Goal: Task Accomplishment & Management: Complete application form

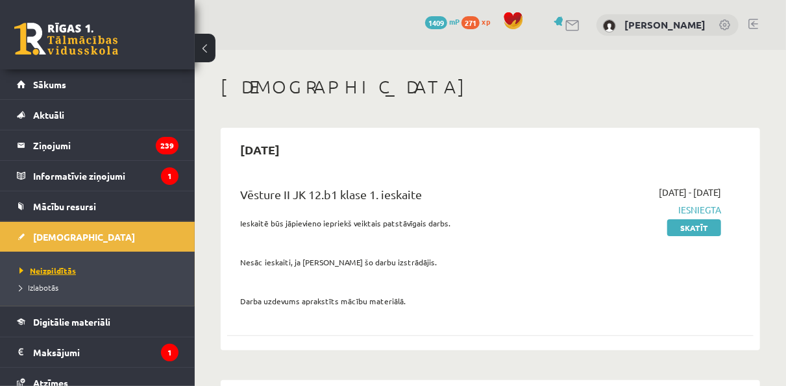
click at [51, 272] on span "Neizpildītās" at bounding box center [47, 270] width 56 height 10
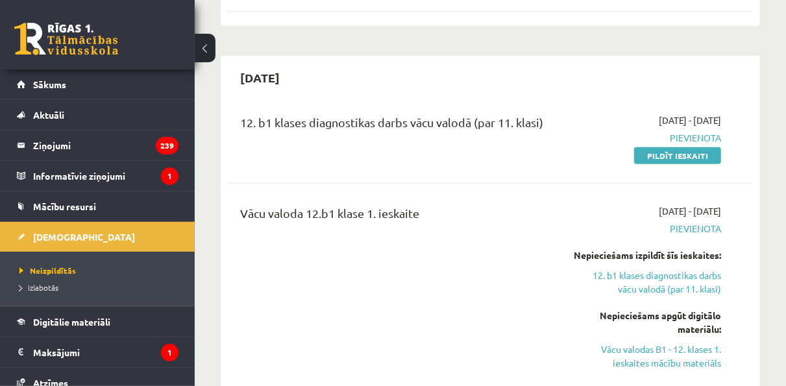
scroll to position [389, 0]
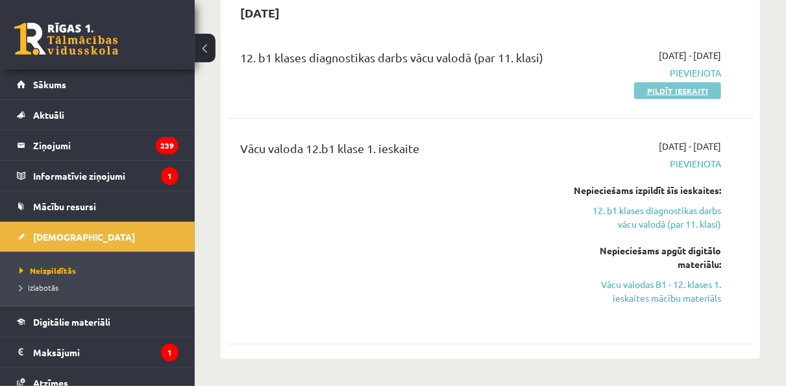
click at [650, 87] on link "Pildīt ieskaiti" at bounding box center [677, 90] width 87 height 17
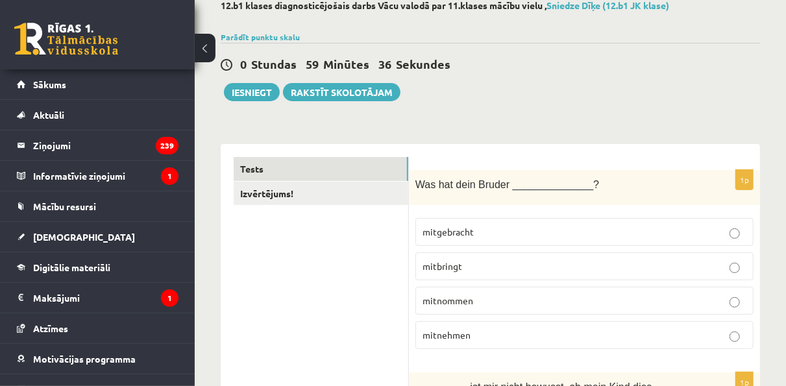
scroll to position [130, 0]
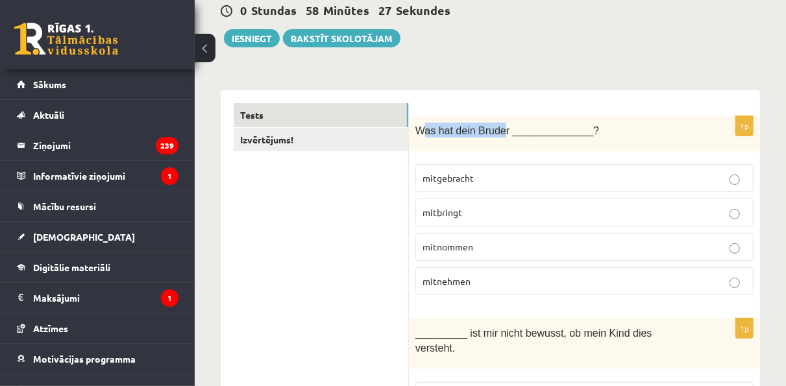
drag, startPoint x: 500, startPoint y: 132, endPoint x: 426, endPoint y: 128, distance: 73.4
click at [426, 128] on span "Was hat dein Bruder ______________?" at bounding box center [507, 130] width 184 height 11
drag, startPoint x: 502, startPoint y: 130, endPoint x: 418, endPoint y: 130, distance: 83.1
click at [418, 130] on span "Was hat dein Bruder ______________?" at bounding box center [507, 130] width 184 height 11
copy span "Was hat dein Bruder"
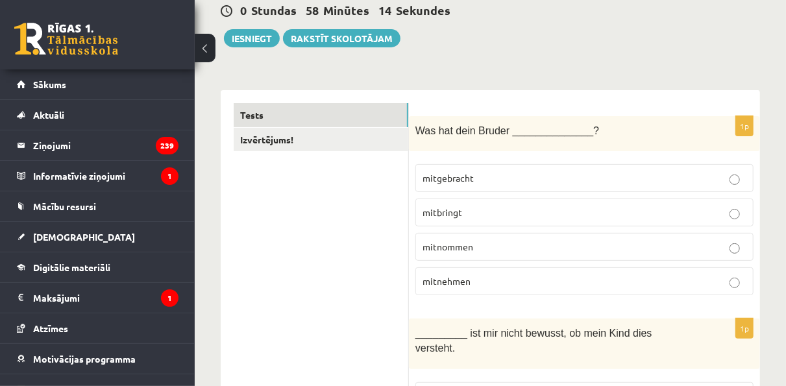
drag, startPoint x: 415, startPoint y: 178, endPoint x: 474, endPoint y: 187, distance: 59.7
click at [474, 187] on label "mitgebracht" at bounding box center [584, 178] width 338 height 28
copy span "mitgebracht"
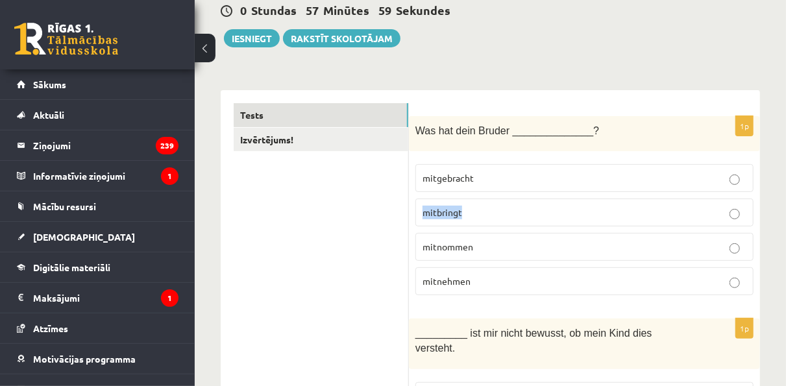
drag, startPoint x: 464, startPoint y: 210, endPoint x: 420, endPoint y: 204, distance: 43.9
click at [420, 204] on label "mitbringt" at bounding box center [584, 213] width 338 height 28
copy span "mitbringt"
drag, startPoint x: 480, startPoint y: 245, endPoint x: 419, endPoint y: 231, distance: 62.5
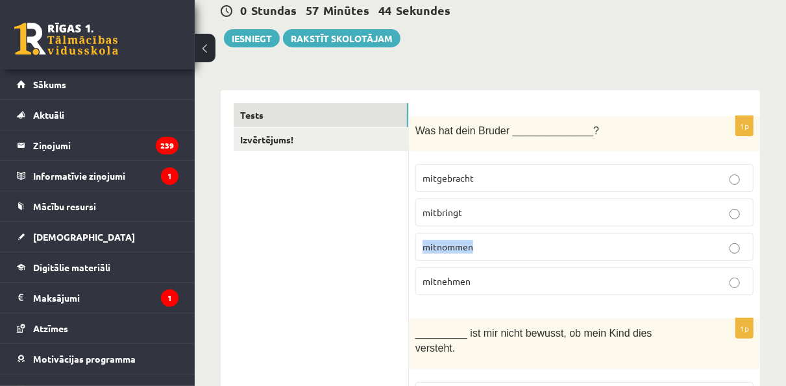
click at [419, 231] on fieldset "mitgebracht mitbringt mitnommen mitnehmen" at bounding box center [584, 228] width 338 height 141
copy span "mitnommen"
click at [438, 174] on span "mitgebracht" at bounding box center [447, 178] width 51 height 12
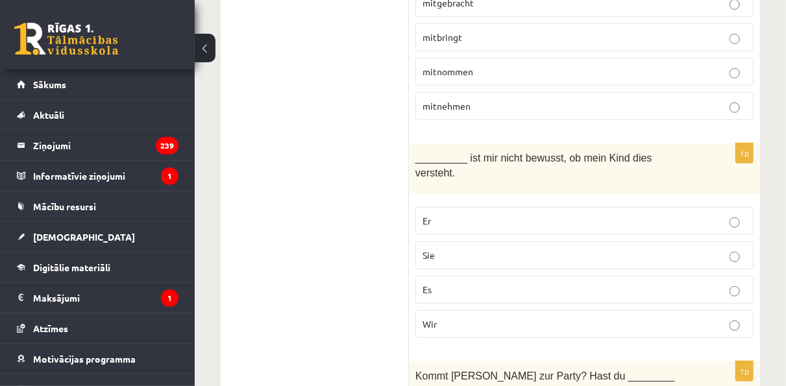
scroll to position [324, 0]
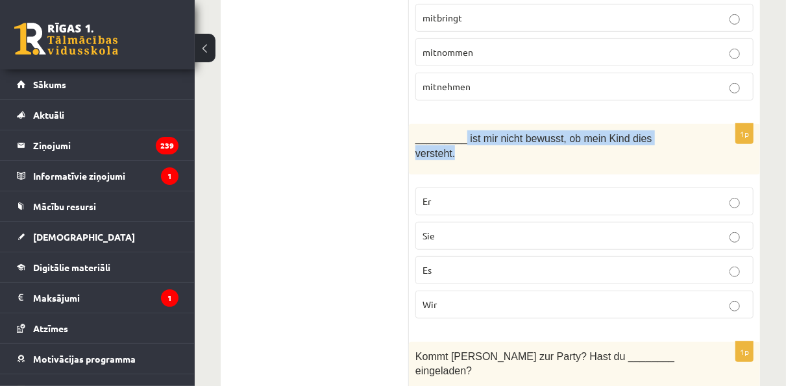
drag, startPoint x: 461, startPoint y: 132, endPoint x: 672, endPoint y: 147, distance: 210.8
click at [672, 147] on div "_________ ist mir nicht bewusst, ob mein Kind dies versteht." at bounding box center [584, 149] width 351 height 50
copy span "ist mir nicht bewusst, ob mein Kind dies versteht."
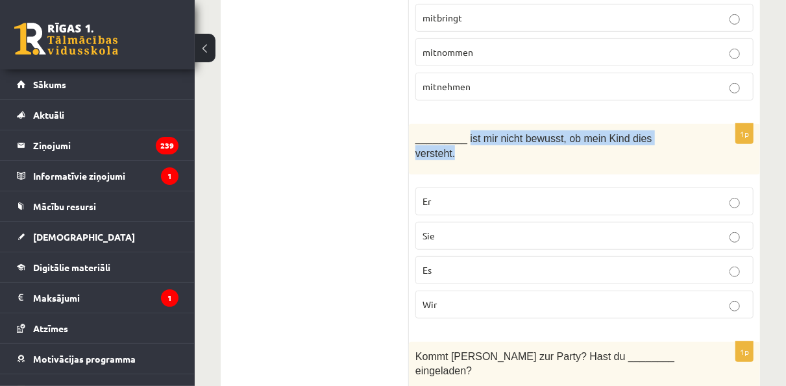
drag, startPoint x: 678, startPoint y: 138, endPoint x: 464, endPoint y: 127, distance: 214.4
click at [464, 127] on div "_________ ist mir nicht bewusst, ob mein Kind dies versteht." at bounding box center [584, 149] width 351 height 50
copy span "ist mir nicht bewusst, ob mein Kind dies versteht."
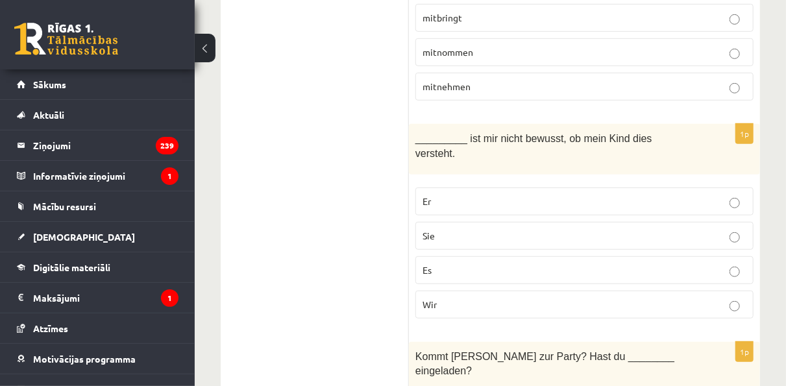
click at [464, 229] on p "Sie" at bounding box center [584, 236] width 324 height 14
click at [517, 195] on p "Er" at bounding box center [584, 202] width 324 height 14
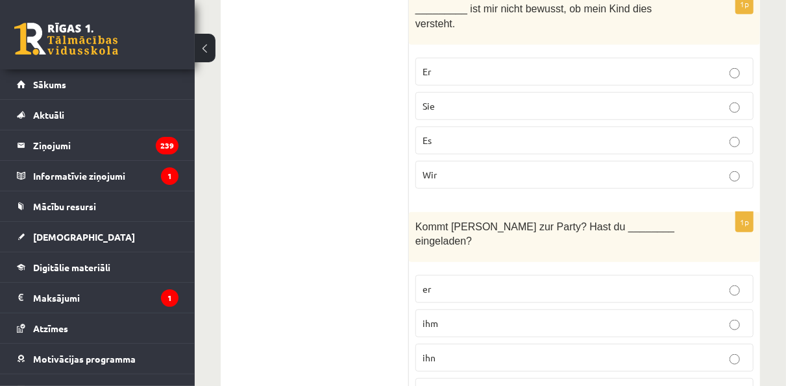
scroll to position [584, 0]
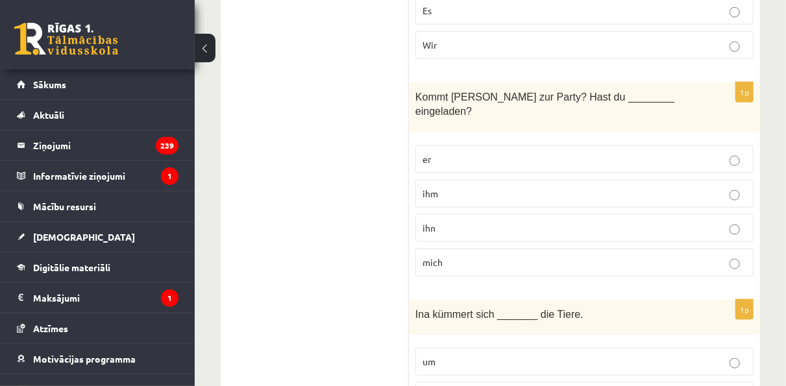
click at [464, 221] on p "ihn" at bounding box center [584, 228] width 324 height 14
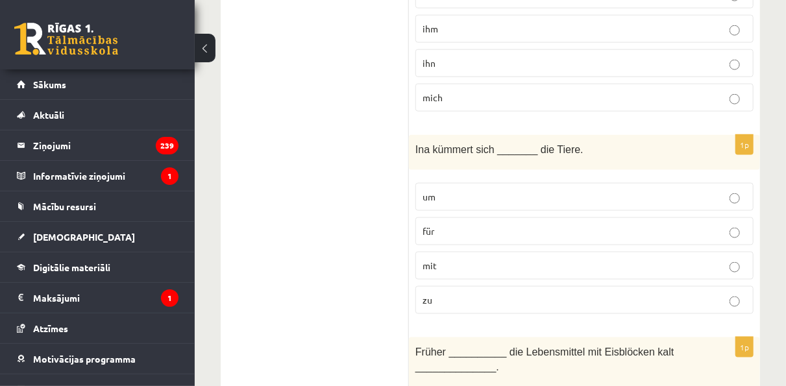
scroll to position [779, 0]
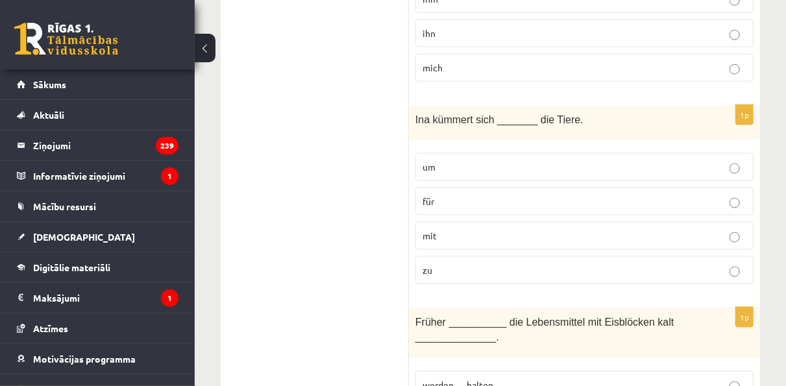
click at [473, 160] on p "um" at bounding box center [584, 167] width 324 height 14
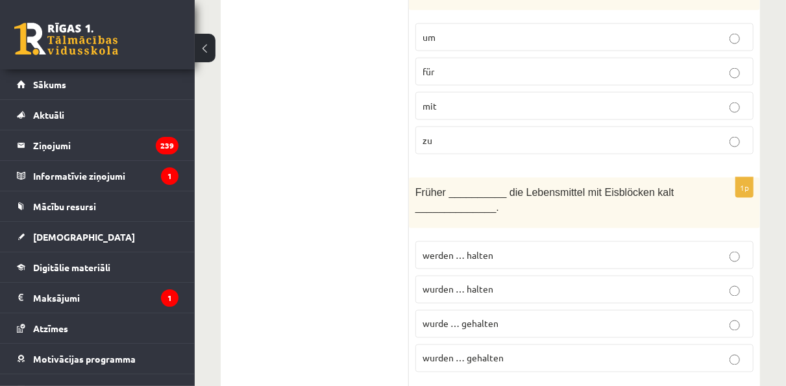
scroll to position [973, 0]
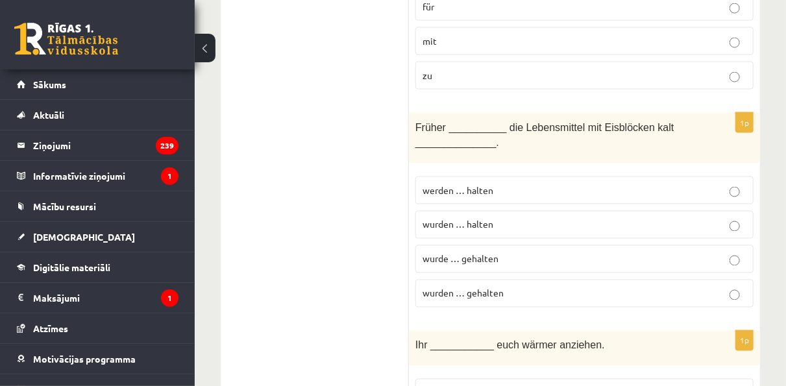
click at [477, 219] on span "wurden … halten" at bounding box center [457, 225] width 71 height 12
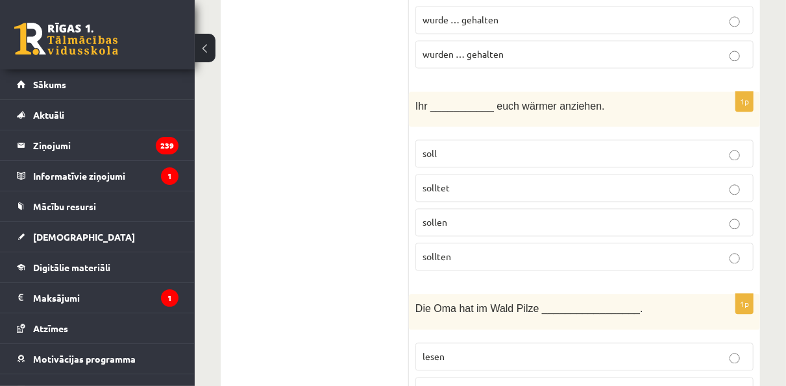
scroll to position [1233, 0]
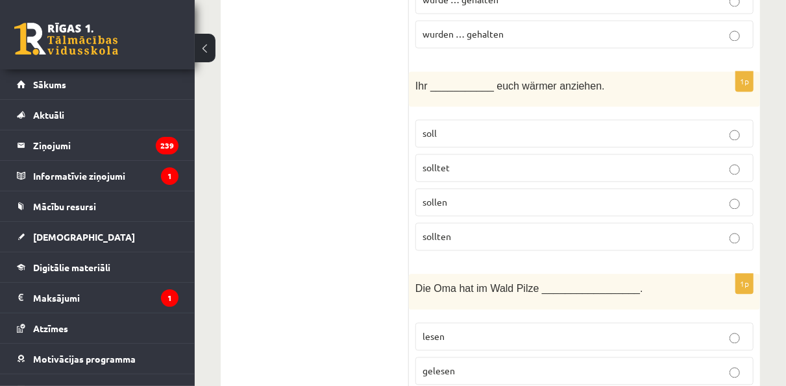
click at [499, 127] on p "soll" at bounding box center [584, 134] width 324 height 14
click at [509, 127] on p "soll" at bounding box center [584, 134] width 324 height 14
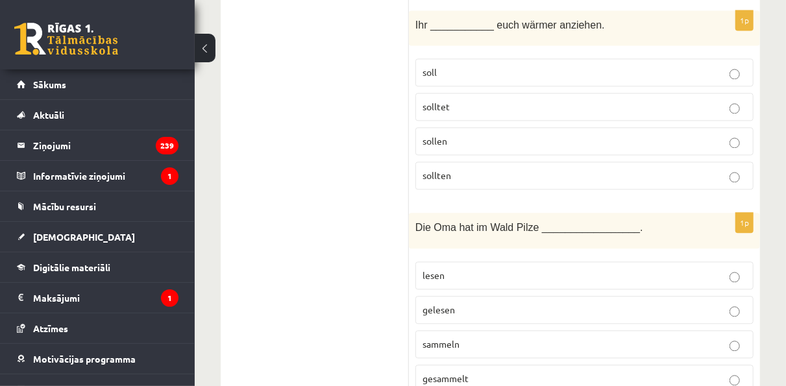
scroll to position [1363, 0]
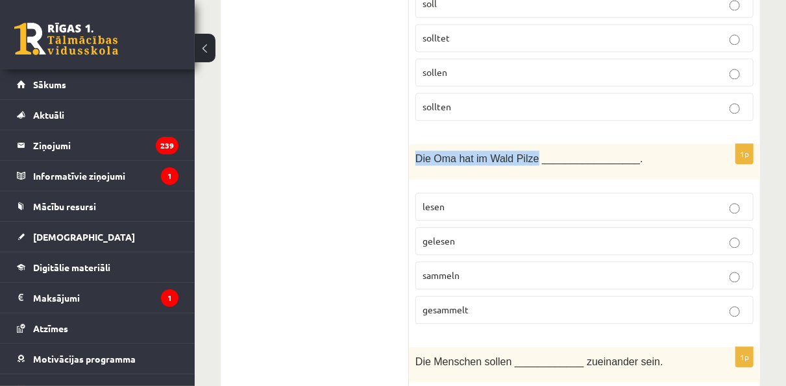
drag, startPoint x: 415, startPoint y: 114, endPoint x: 527, endPoint y: 115, distance: 112.2
click at [527, 153] on span "Die Oma hat im Wald Pilze _________________." at bounding box center [529, 158] width 228 height 11
copy span "Die Oma hat im Wald Pilze"
click at [492, 193] on label "lesen" at bounding box center [584, 207] width 338 height 28
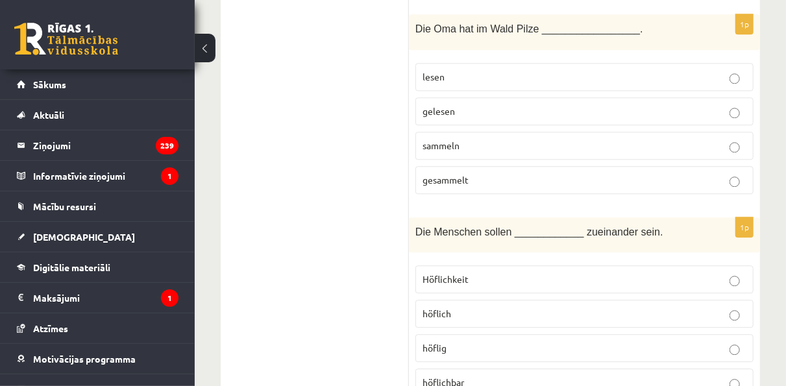
scroll to position [1557, 0]
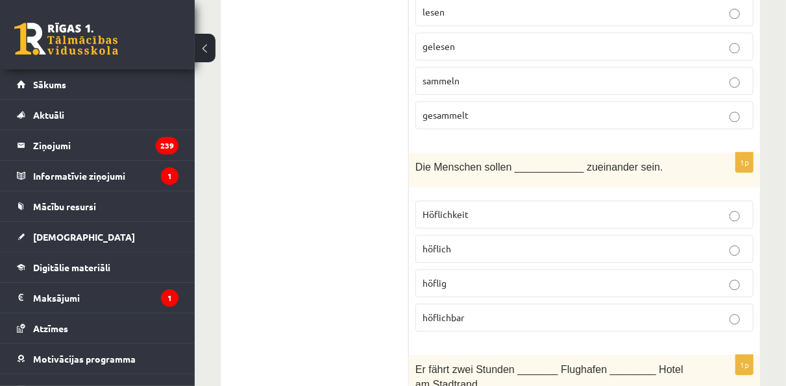
click at [469, 242] on p "höflich" at bounding box center [584, 249] width 324 height 14
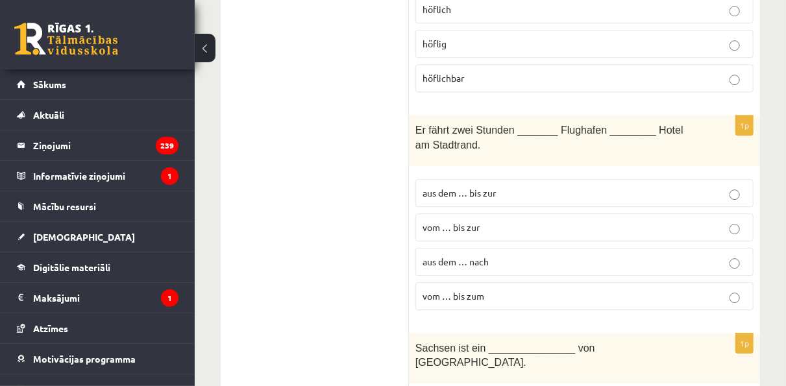
scroll to position [1817, 0]
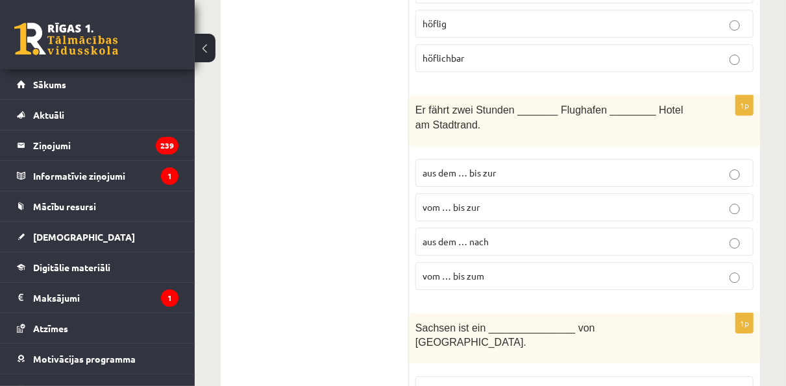
click at [574, 262] on label "vom … bis zum" at bounding box center [584, 276] width 338 height 28
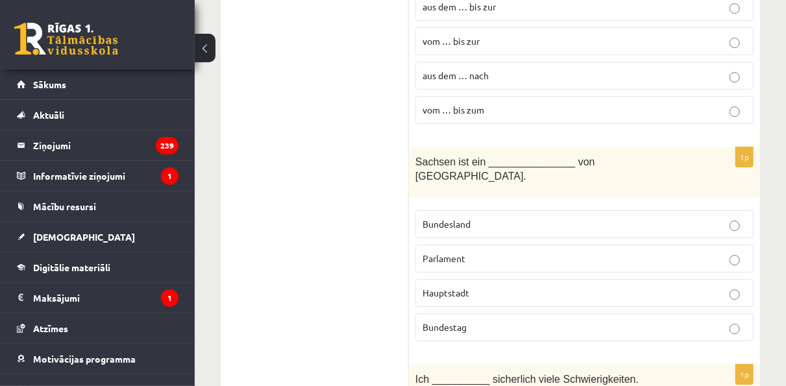
scroll to position [2011, 0]
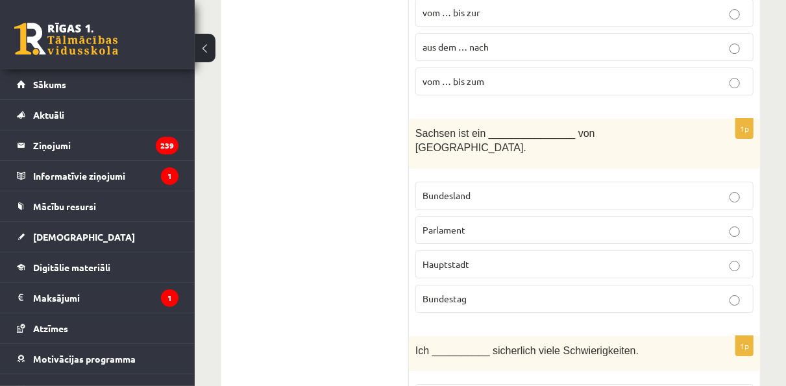
click at [493, 189] on p "Bundesland" at bounding box center [584, 196] width 324 height 14
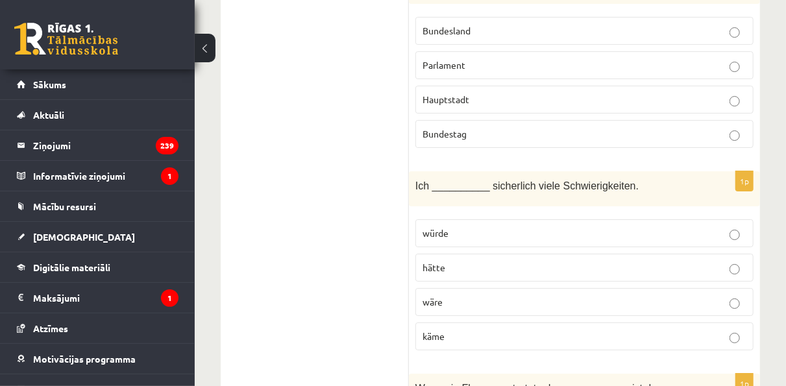
scroll to position [2206, 0]
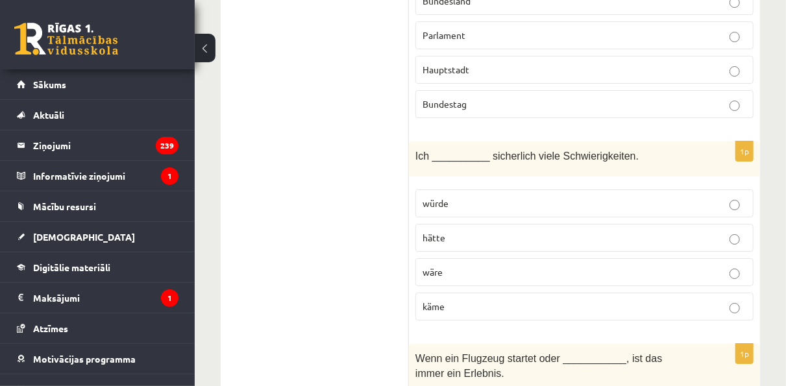
click at [492, 231] on p "hätte" at bounding box center [584, 238] width 324 height 14
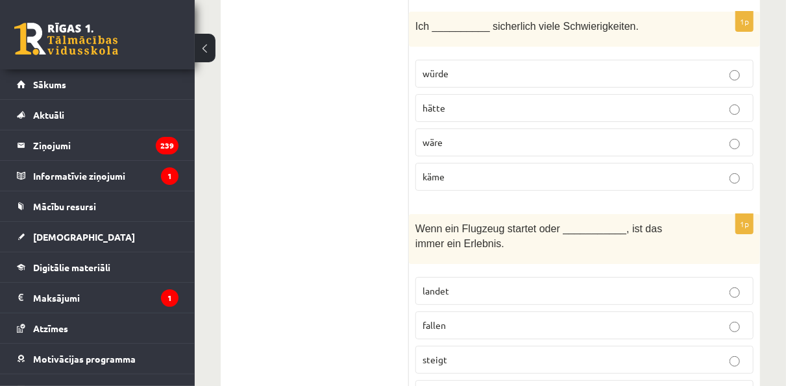
scroll to position [2401, 0]
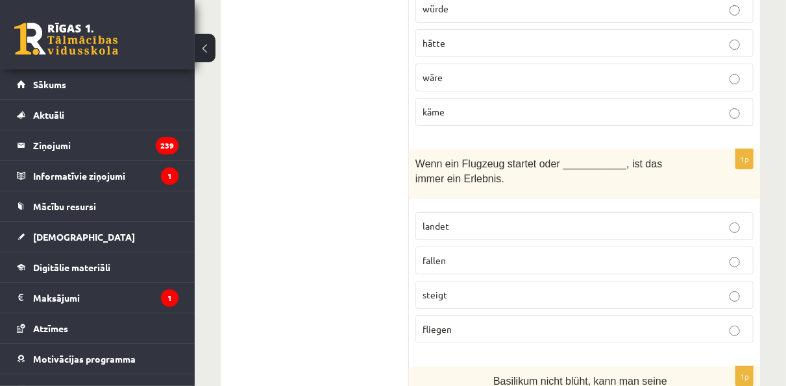
click at [472, 219] on p "landet" at bounding box center [584, 226] width 324 height 14
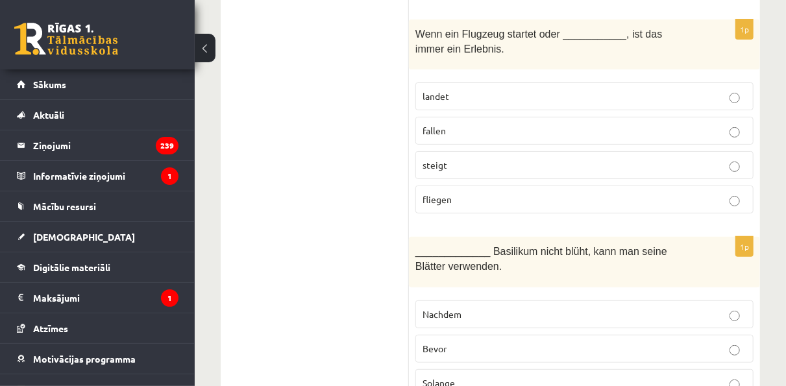
scroll to position [2595, 0]
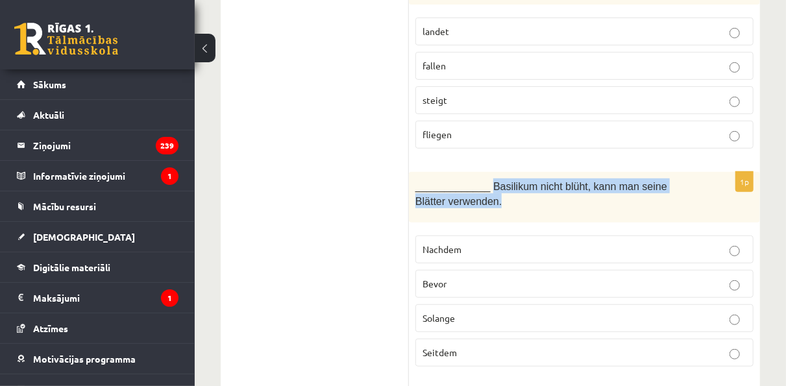
drag, startPoint x: 485, startPoint y: 119, endPoint x: 472, endPoint y: 130, distance: 17.0
click at [472, 178] on p "_____________ Basilikum nicht blüht, kann man seine Blätter verwenden." at bounding box center [551, 192] width 273 height 29
copy span "Basilikum nicht blüht, kann man seine Blätter verwenden."
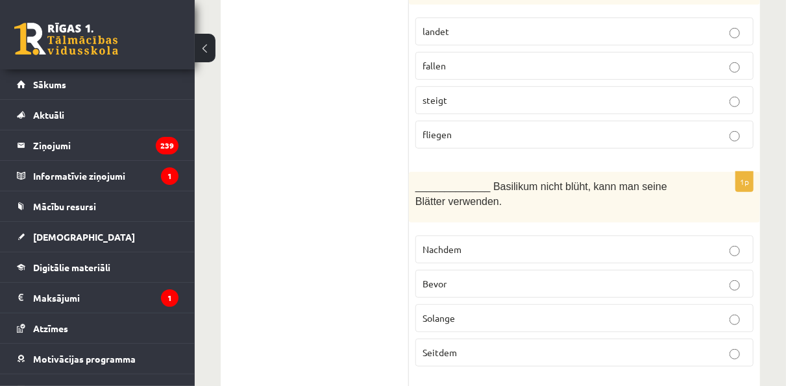
click at [434, 312] on span "Solange" at bounding box center [438, 318] width 32 height 12
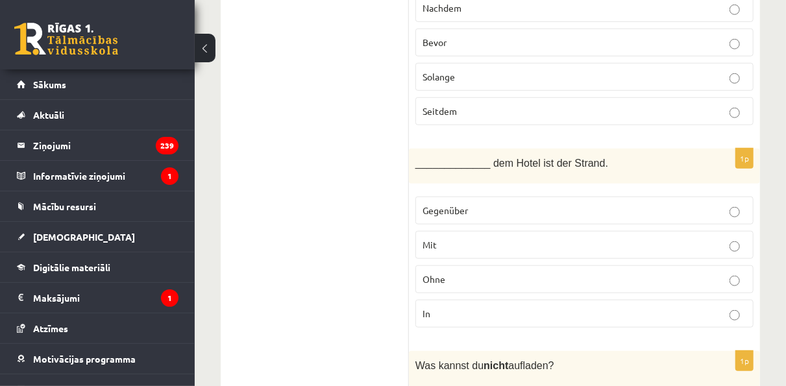
scroll to position [2855, 0]
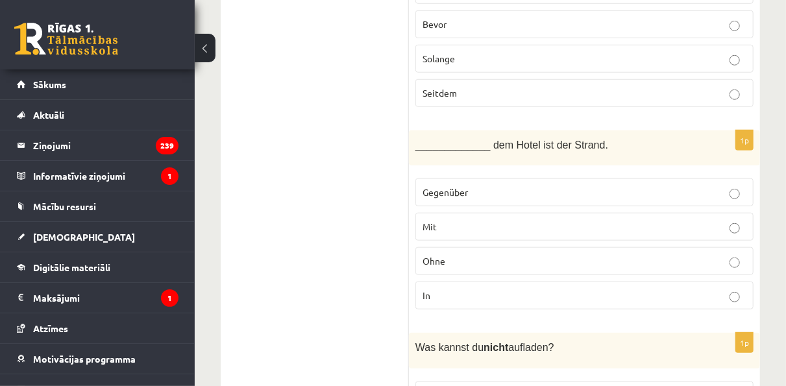
click at [517, 178] on label "Gegenüber" at bounding box center [584, 192] width 338 height 28
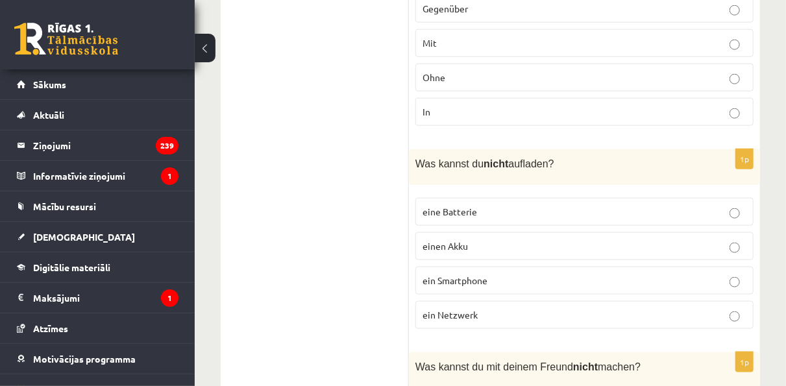
scroll to position [3049, 0]
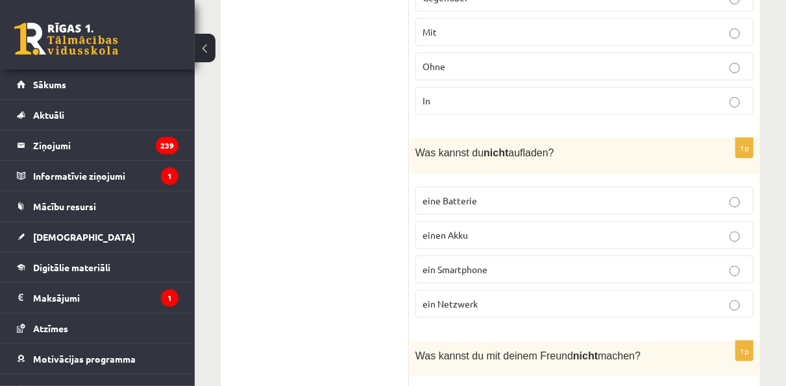
click at [579, 194] on p "eine Batterie" at bounding box center [584, 201] width 324 height 14
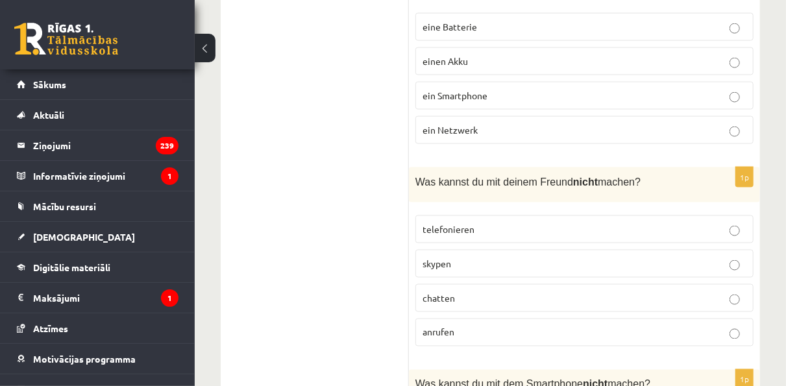
scroll to position [3244, 0]
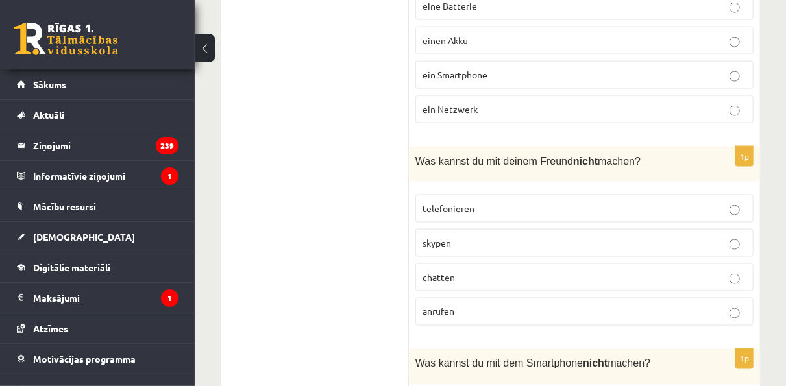
click at [463, 305] on p "anrufen" at bounding box center [584, 312] width 324 height 14
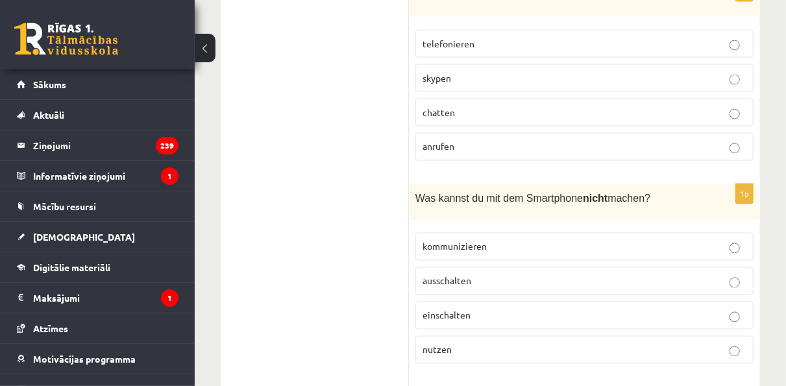
scroll to position [3439, 0]
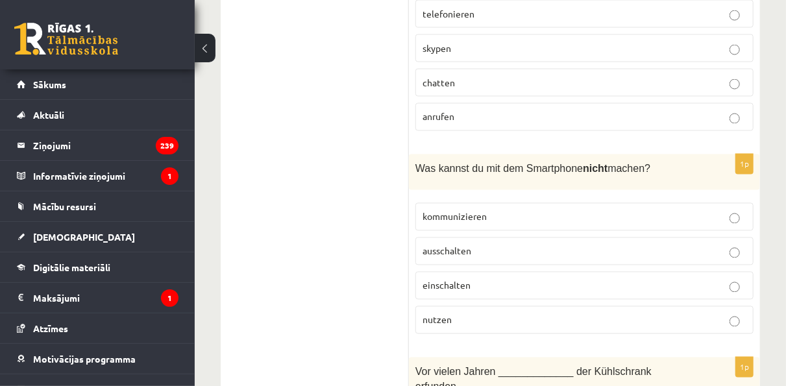
click at [478, 313] on p "nutzen" at bounding box center [584, 320] width 324 height 14
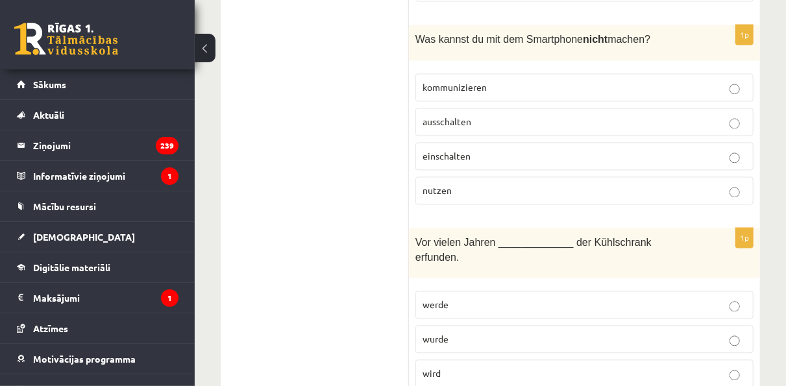
scroll to position [3633, 0]
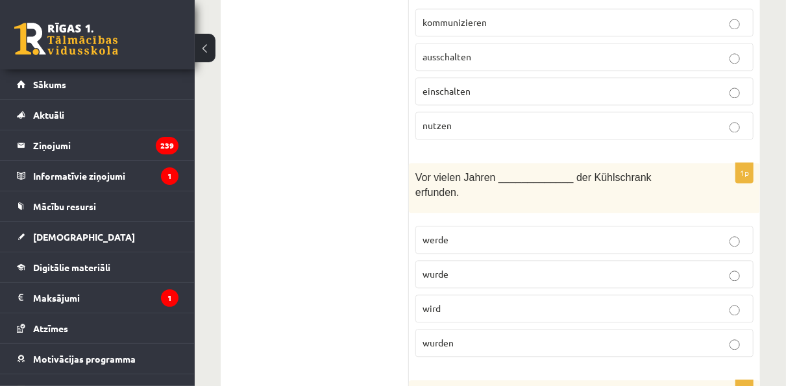
click at [465, 267] on p "wurde" at bounding box center [584, 274] width 324 height 14
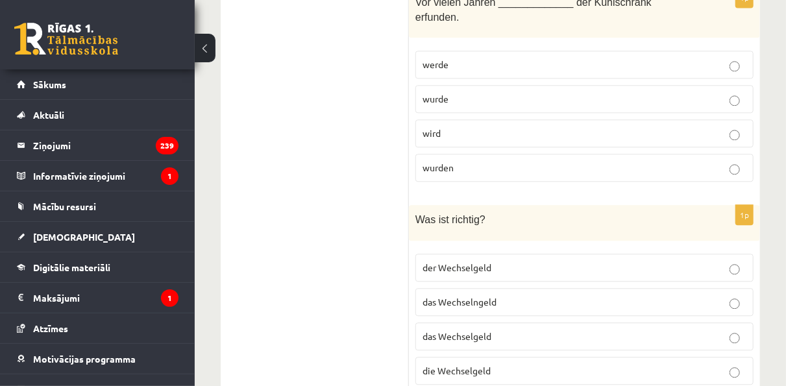
scroll to position [3828, 0]
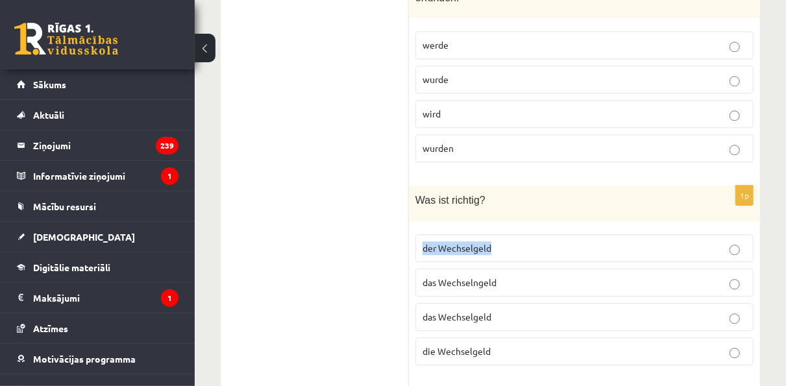
drag, startPoint x: 502, startPoint y: 152, endPoint x: 424, endPoint y: 159, distance: 78.2
click at [424, 241] on p "der Wechselgeld" at bounding box center [584, 248] width 324 height 14
copy span "der Wechselgeld"
drag, startPoint x: 505, startPoint y: 184, endPoint x: 418, endPoint y: 197, distance: 88.5
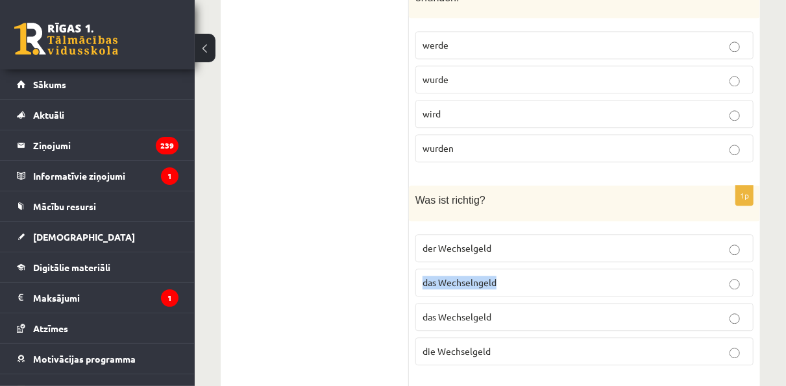
click at [418, 269] on label "das Wechselngeld" at bounding box center [584, 283] width 338 height 28
copy span "das Wechselngeld"
drag, startPoint x: 521, startPoint y: 215, endPoint x: 424, endPoint y: 226, distance: 97.9
click at [424, 303] on label "das Wechselgeld" at bounding box center [584, 317] width 338 height 28
drag, startPoint x: 473, startPoint y: 253, endPoint x: 421, endPoint y: 251, distance: 51.9
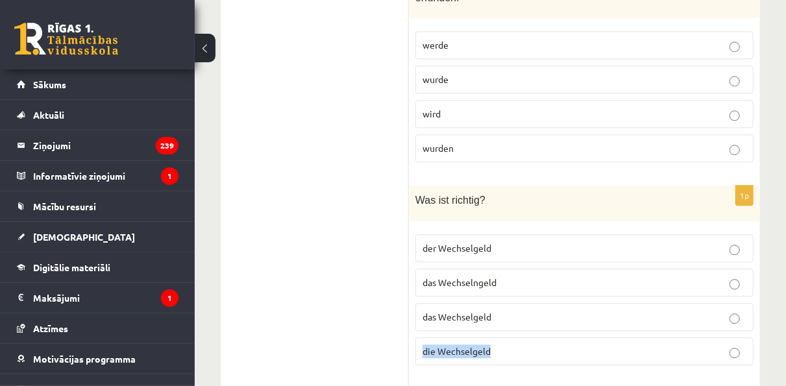
click at [421, 337] on label "die Wechselgeld" at bounding box center [584, 351] width 338 height 28
click at [533, 234] on label "der Wechselgeld" at bounding box center [584, 248] width 338 height 28
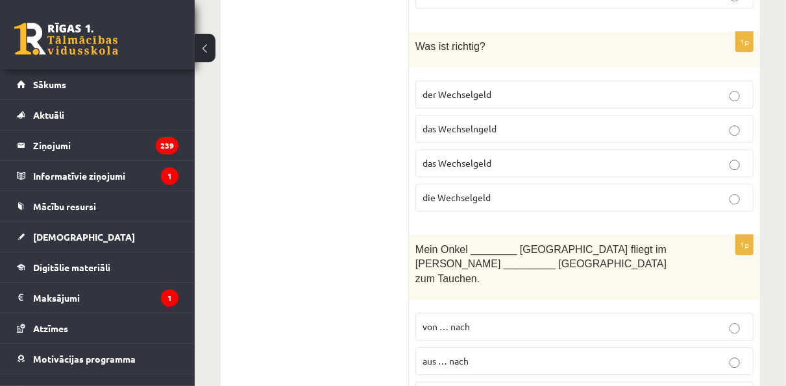
scroll to position [4023, 0]
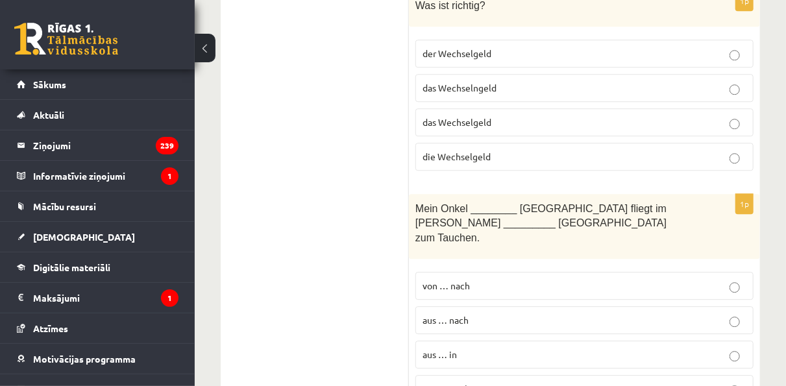
click at [520, 279] on p "von … nach" at bounding box center [584, 286] width 324 height 14
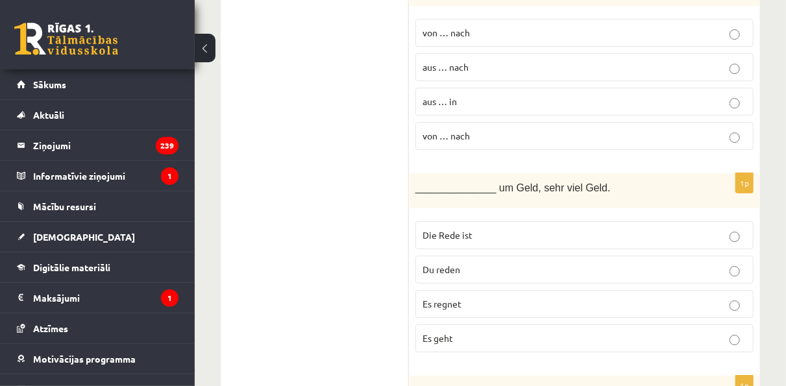
scroll to position [4282, 0]
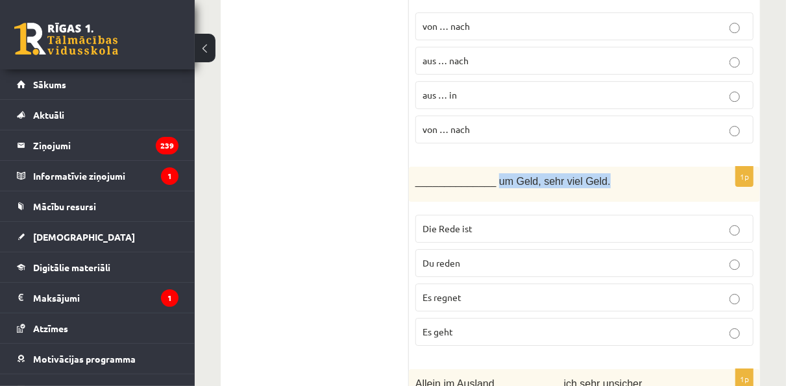
drag, startPoint x: 604, startPoint y: 69, endPoint x: 490, endPoint y: 74, distance: 114.3
click at [490, 173] on p "______________ um Geld, sehr viel Geld." at bounding box center [551, 180] width 273 height 15
drag, startPoint x: 481, startPoint y: 115, endPoint x: 422, endPoint y: 115, distance: 58.4
click at [422, 222] on p "Die Rede ist" at bounding box center [584, 229] width 324 height 14
drag, startPoint x: 494, startPoint y: 153, endPoint x: 398, endPoint y: 136, distance: 97.5
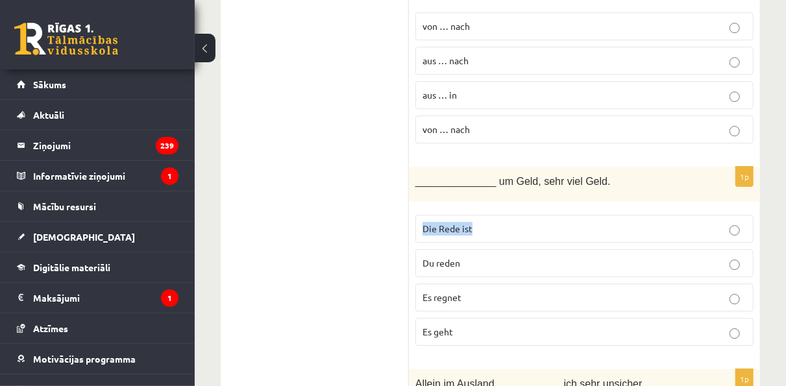
drag, startPoint x: 505, startPoint y: 154, endPoint x: 422, endPoint y: 155, distance: 83.1
click at [422, 256] on p "Du reden" at bounding box center [584, 263] width 324 height 14
click at [515, 222] on p "Die Rede ist" at bounding box center [584, 229] width 324 height 14
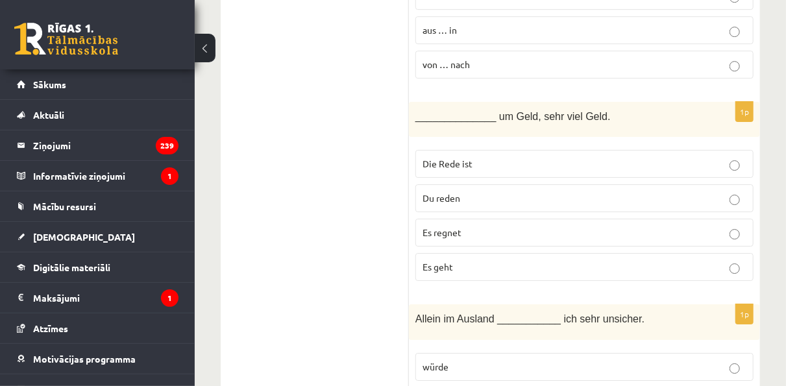
scroll to position [4412, 0]
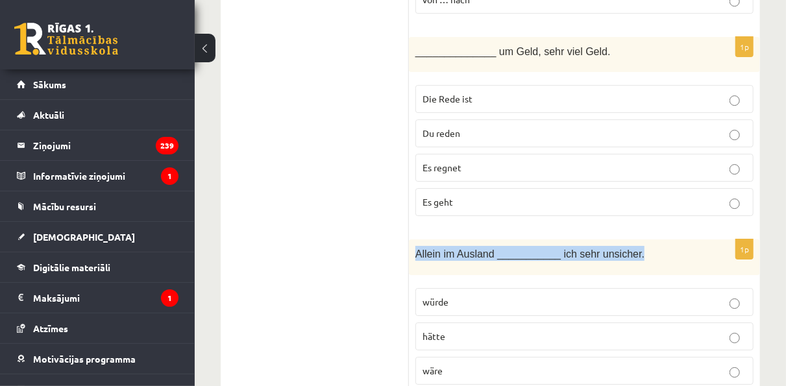
drag, startPoint x: 629, startPoint y: 137, endPoint x: 413, endPoint y: 142, distance: 215.5
click at [413, 239] on div "Allein im Ausland ___________ ich sehr unsicher." at bounding box center [584, 257] width 351 height 36
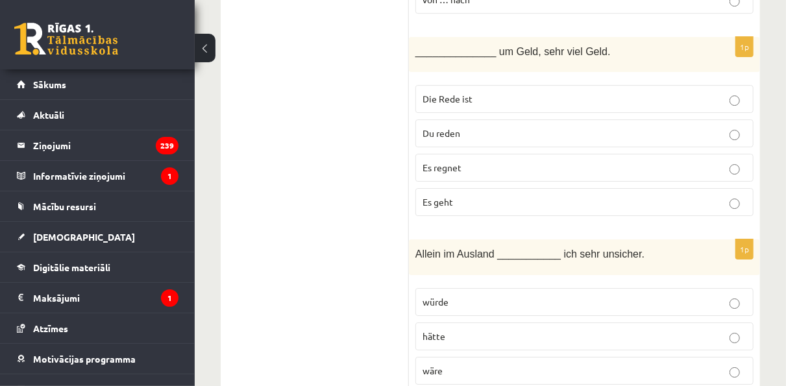
click at [549, 295] on p "würde" at bounding box center [584, 302] width 324 height 14
click at [508, 330] on p "hätte" at bounding box center [584, 337] width 324 height 14
click at [465, 364] on p "wäre" at bounding box center [584, 371] width 324 height 14
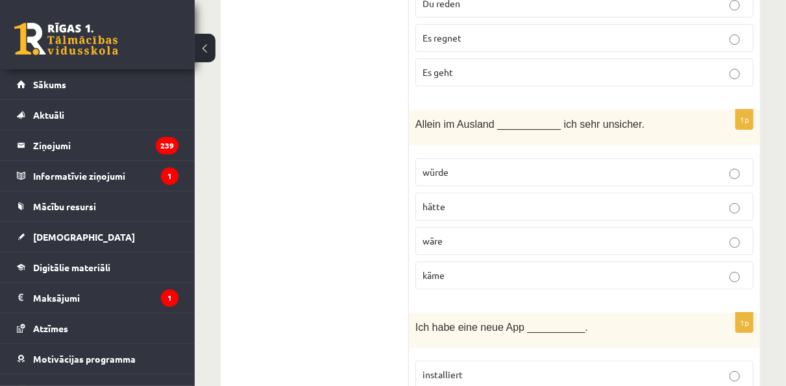
scroll to position [4607, 0]
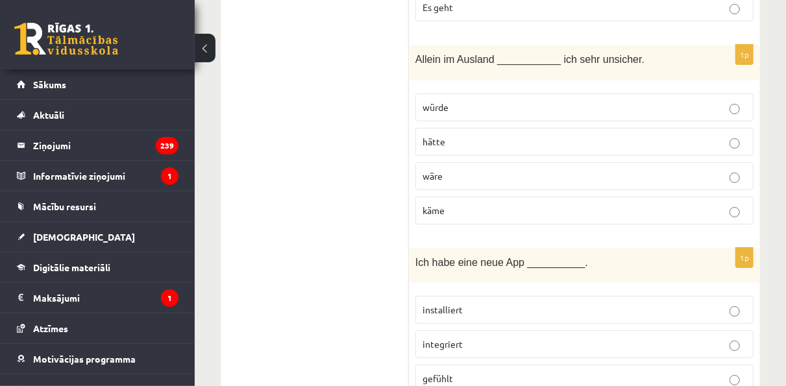
click at [504, 303] on p "installiert" at bounding box center [584, 310] width 324 height 14
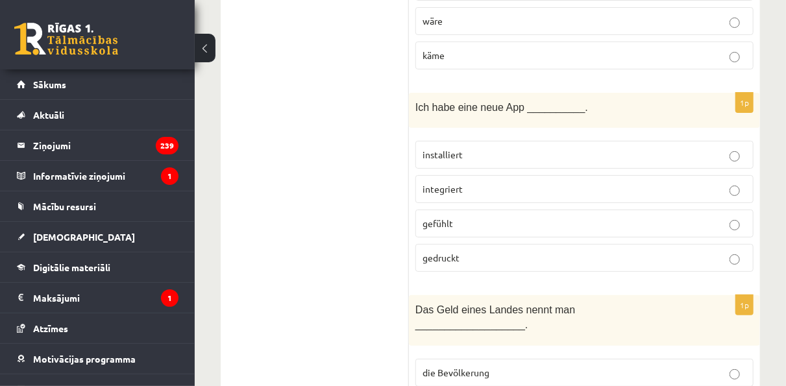
scroll to position [4801, 0]
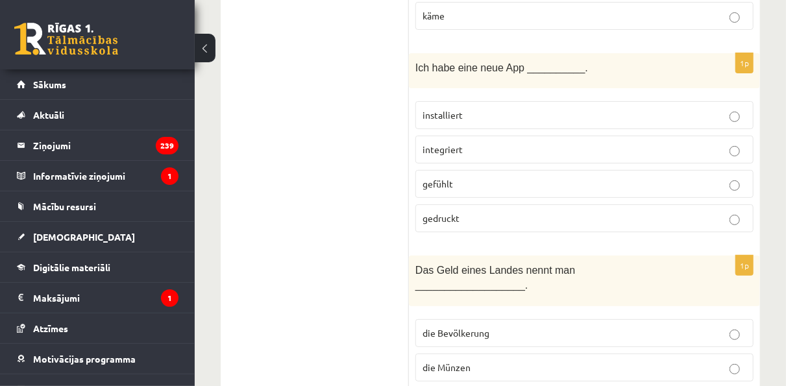
drag, startPoint x: 497, startPoint y: 270, endPoint x: 450, endPoint y: 245, distance: 53.7
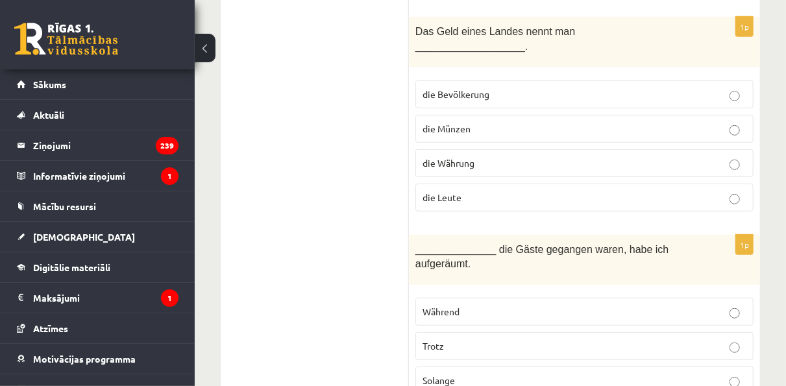
scroll to position [5061, 0]
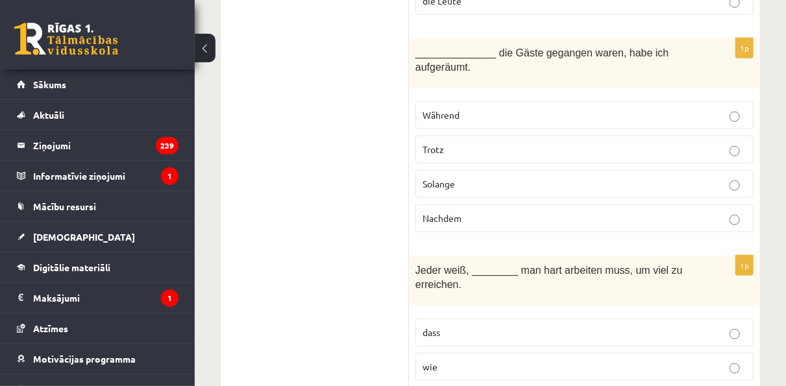
scroll to position [5256, 0]
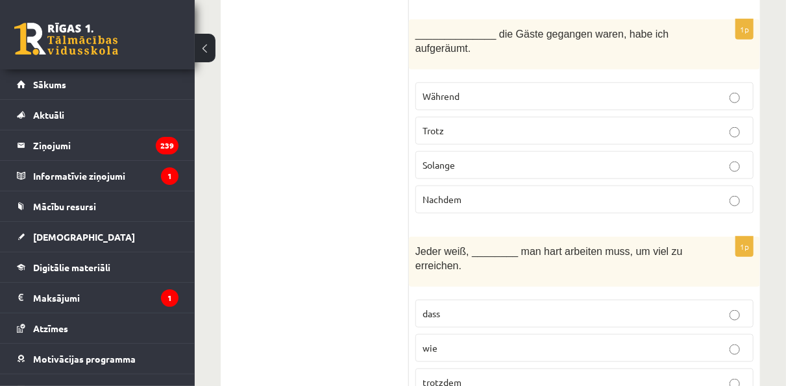
click at [461, 307] on p "dass" at bounding box center [584, 314] width 324 height 14
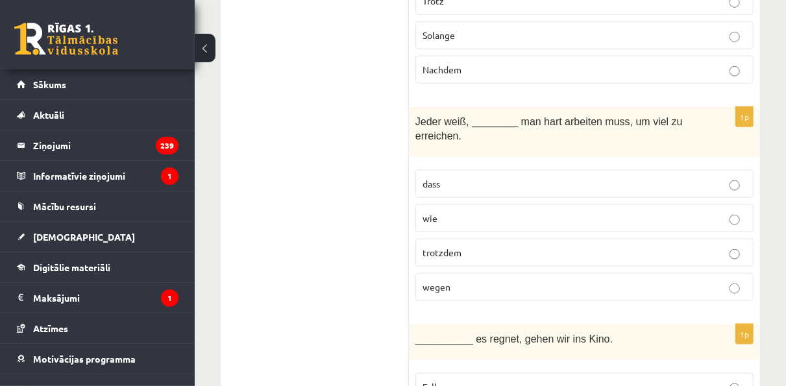
scroll to position [5450, 0]
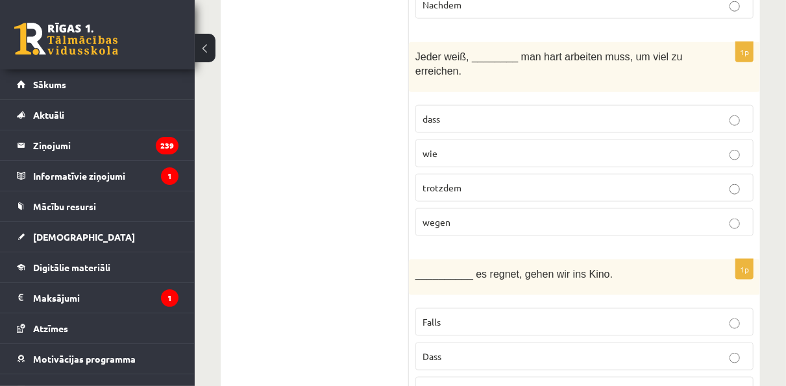
click at [539, 315] on p "Falls" at bounding box center [584, 322] width 324 height 14
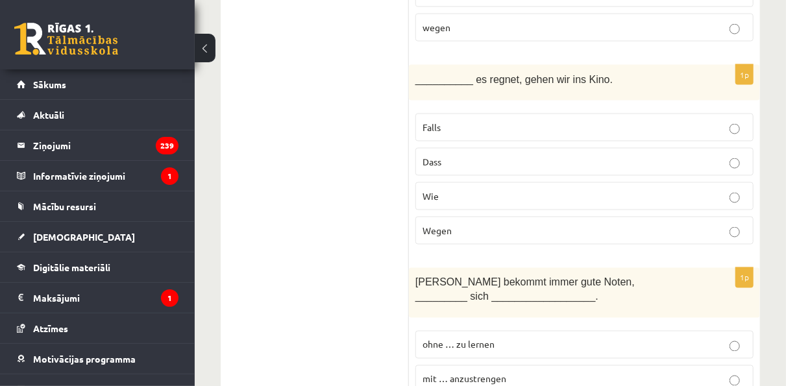
scroll to position [5710, 0]
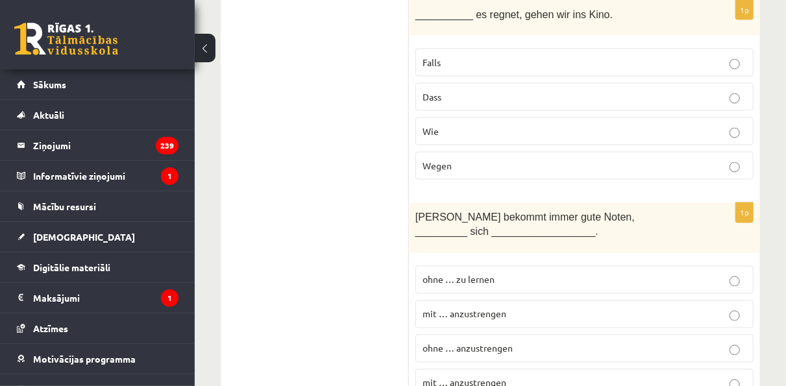
click at [509, 343] on span "ohne … anzustrengen" at bounding box center [467, 349] width 90 height 12
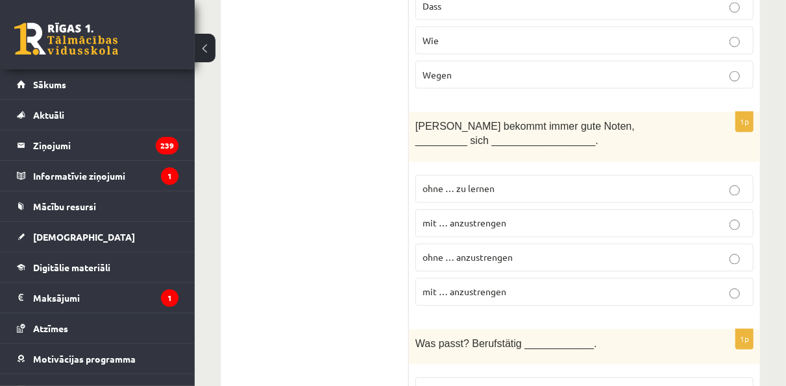
scroll to position [5829, 0]
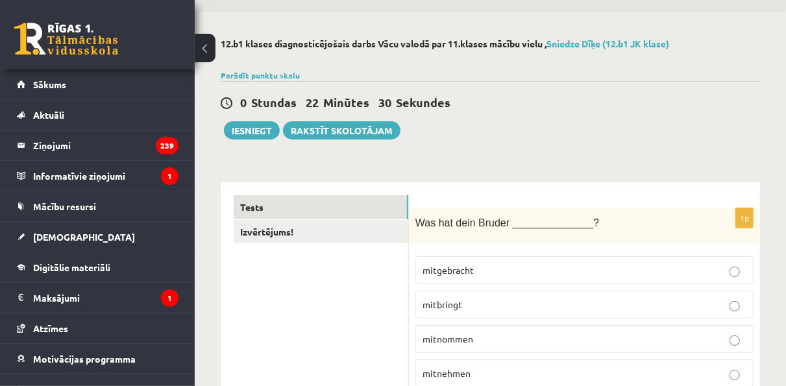
scroll to position [0, 0]
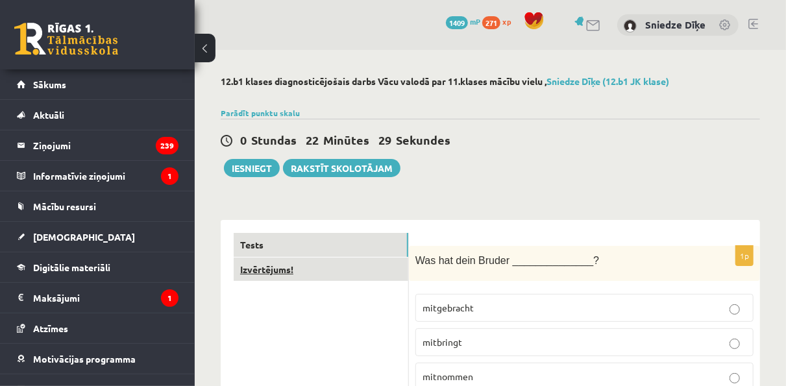
click at [277, 267] on link "Izvērtējums!" at bounding box center [321, 270] width 175 height 24
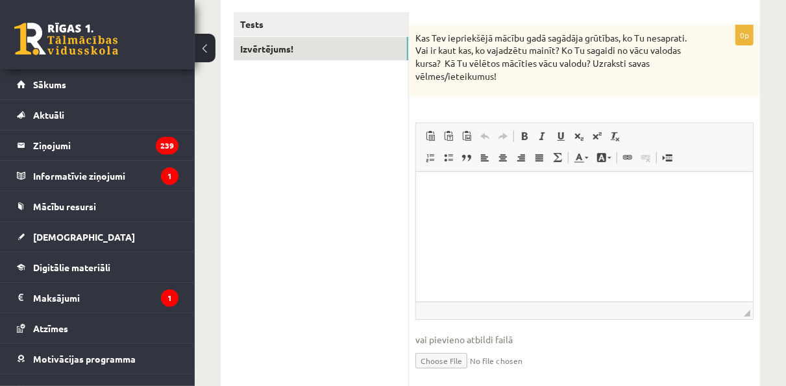
scroll to position [260, 0]
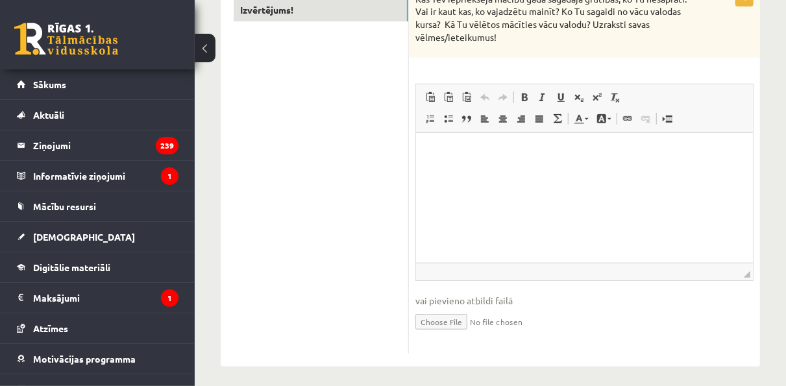
click at [563, 173] on html at bounding box center [583, 153] width 337 height 40
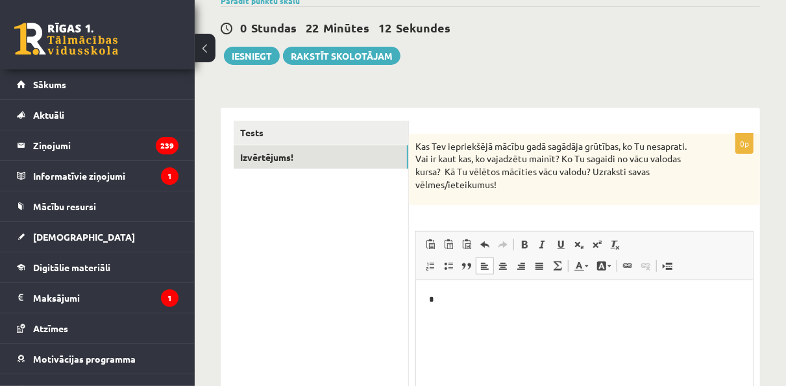
scroll to position [71, 0]
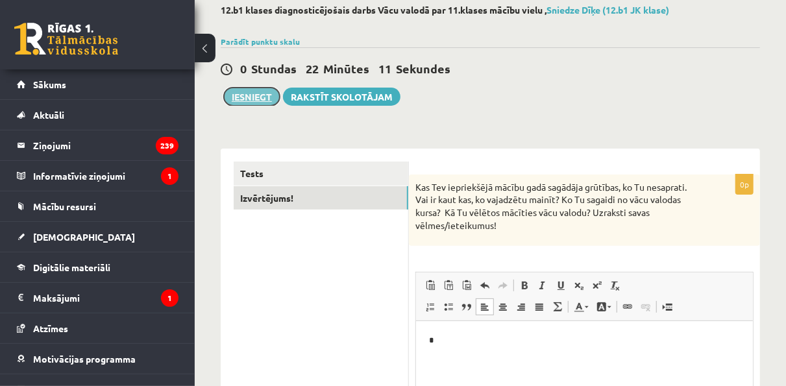
click at [265, 98] on button "Iesniegt" at bounding box center [252, 97] width 56 height 18
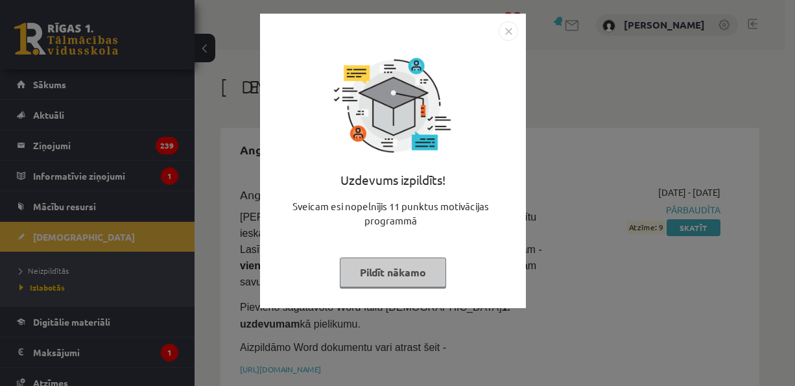
click at [504, 34] on img "Close" at bounding box center [508, 30] width 19 height 19
